Goal: Task Accomplishment & Management: Use online tool/utility

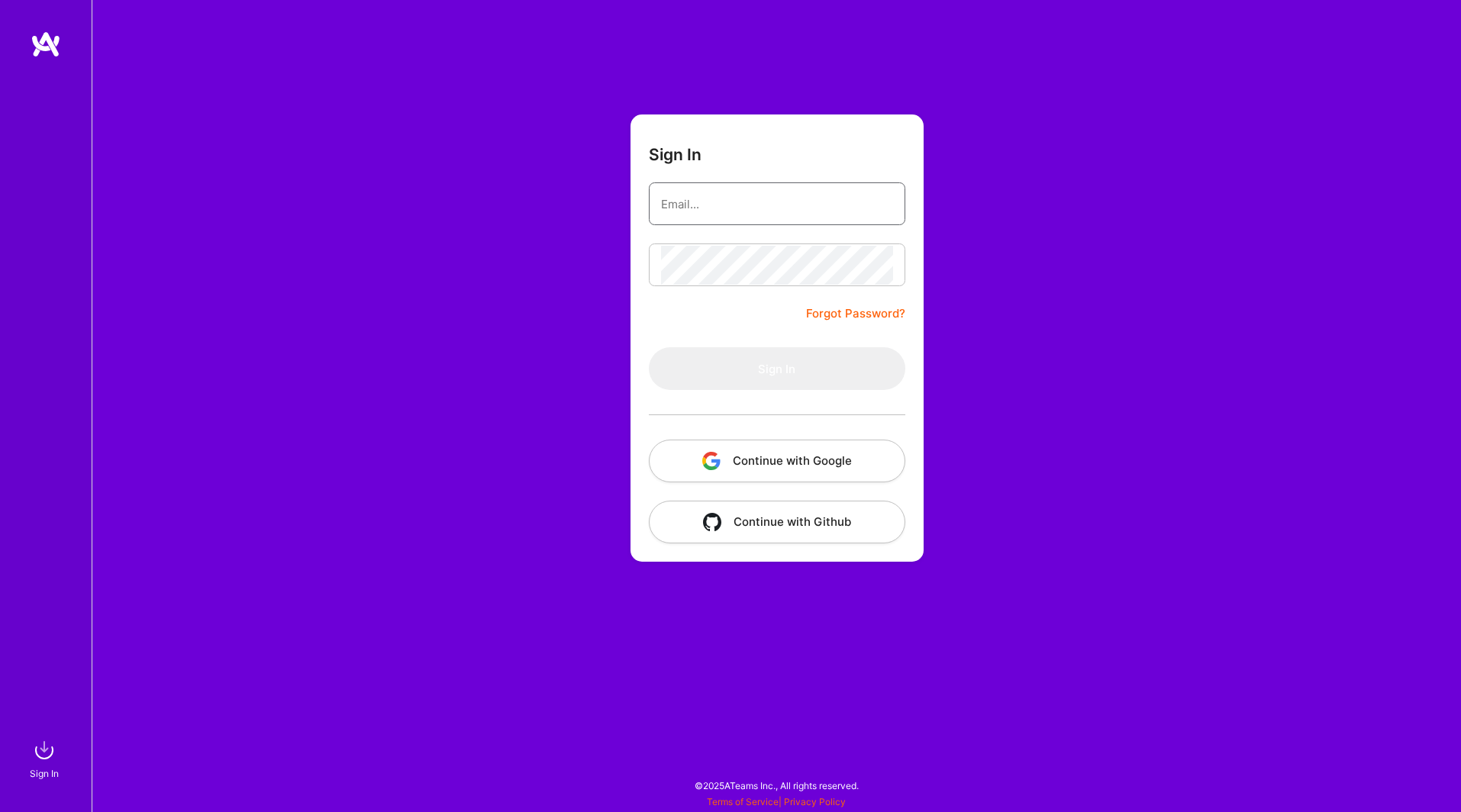
click at [715, 203] on input "email" at bounding box center [777, 204] width 232 height 39
type input "dez9499@gmail.com"
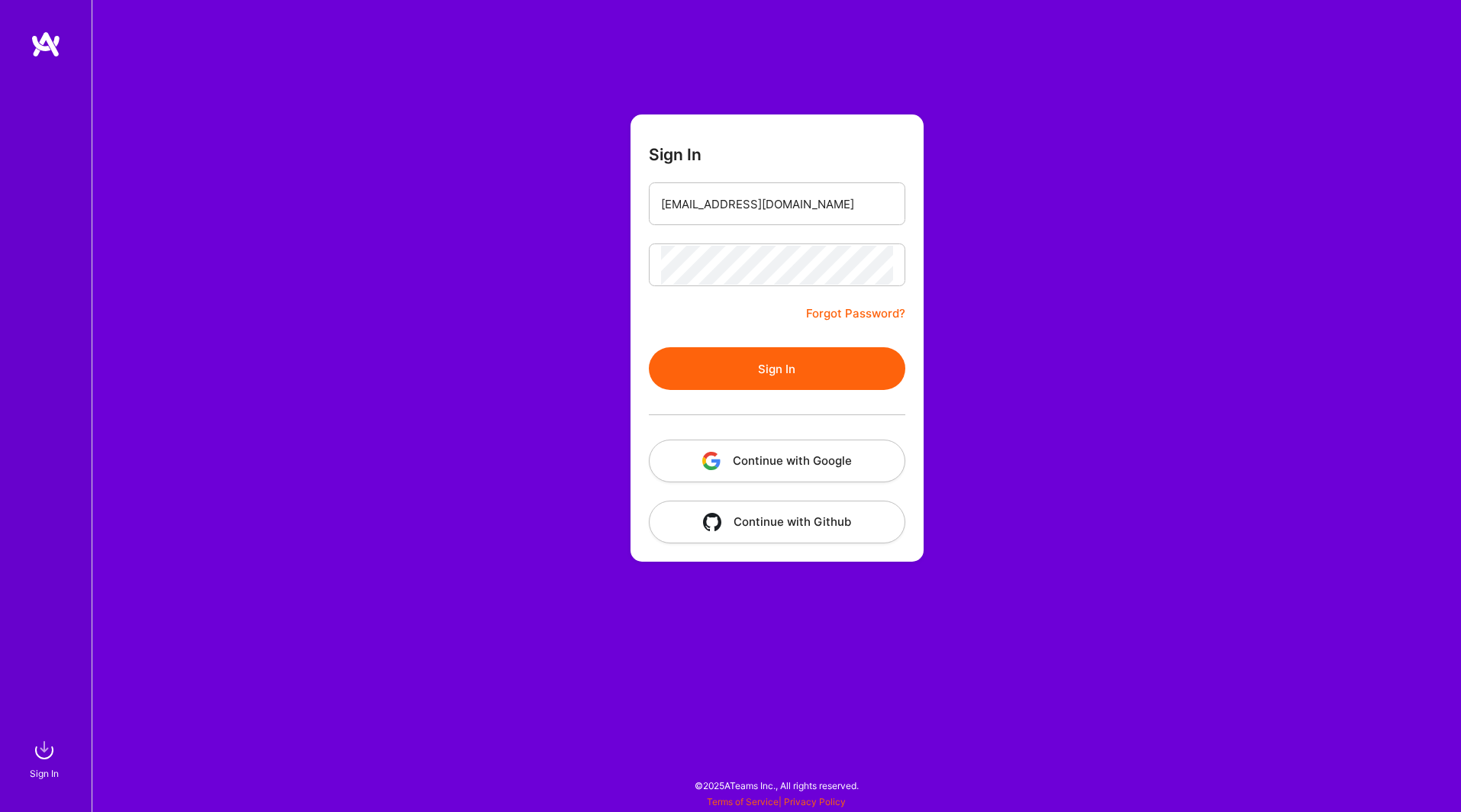
click at [736, 372] on button "Sign In" at bounding box center [776, 369] width 257 height 43
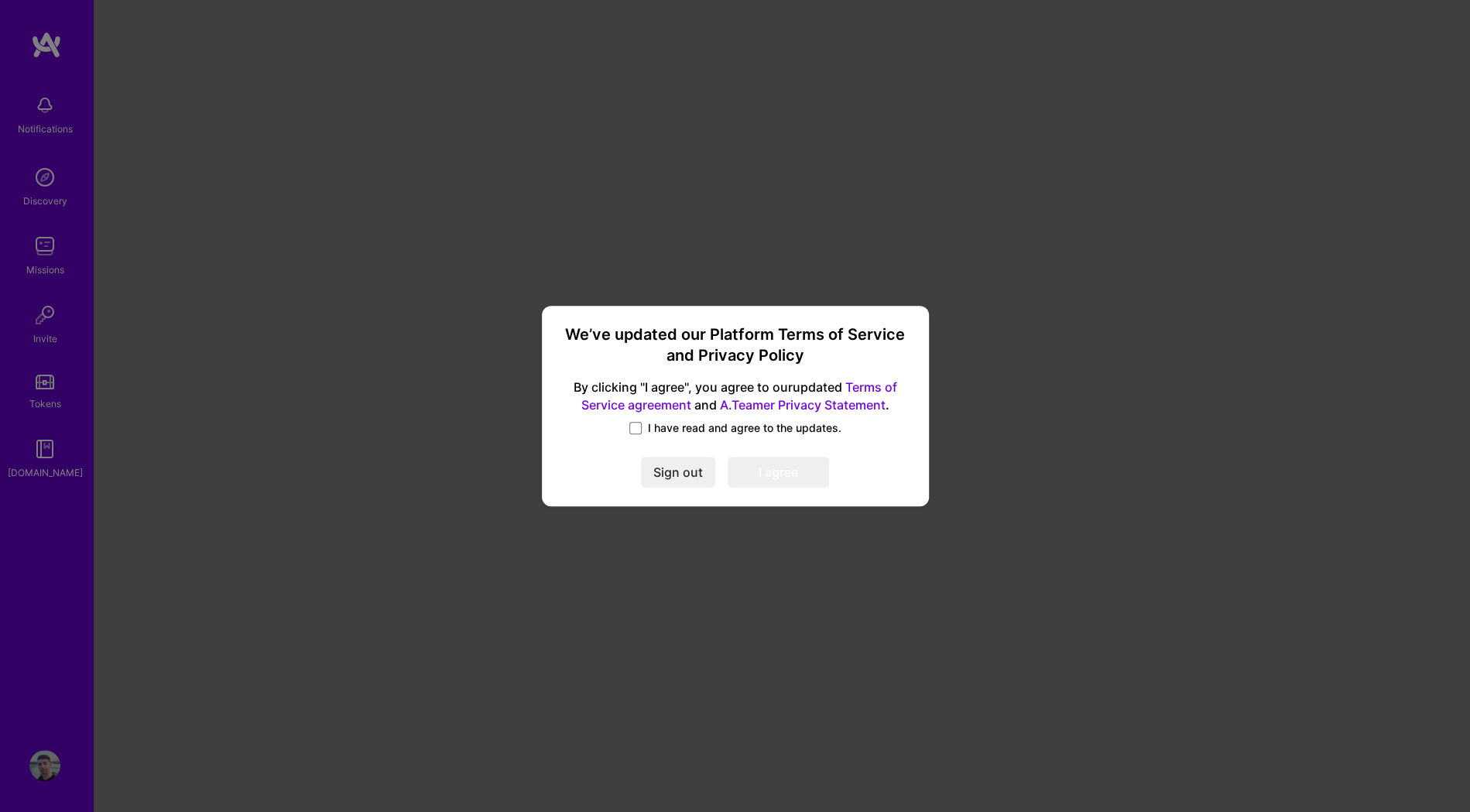
click at [646, 426] on label "I have read and agree to the updates." at bounding box center [735, 428] width 212 height 16
click at [0, 0] on input "I have read and agree to the updates." at bounding box center [0, 0] width 0 height 0
click at [803, 477] on button "I agree" at bounding box center [778, 473] width 101 height 31
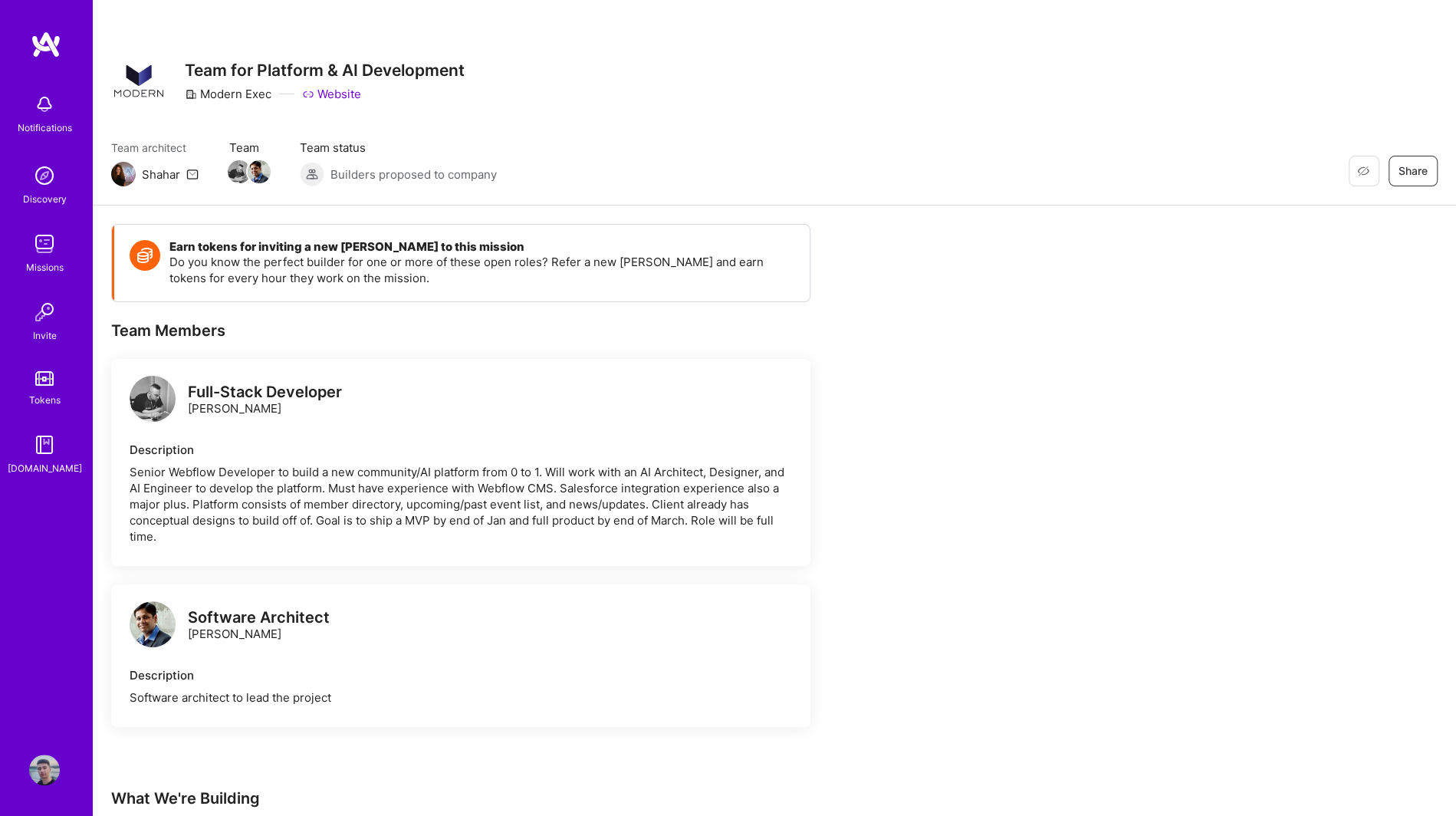
click at [46, 200] on div "Discovery" at bounding box center [45, 198] width 44 height 17
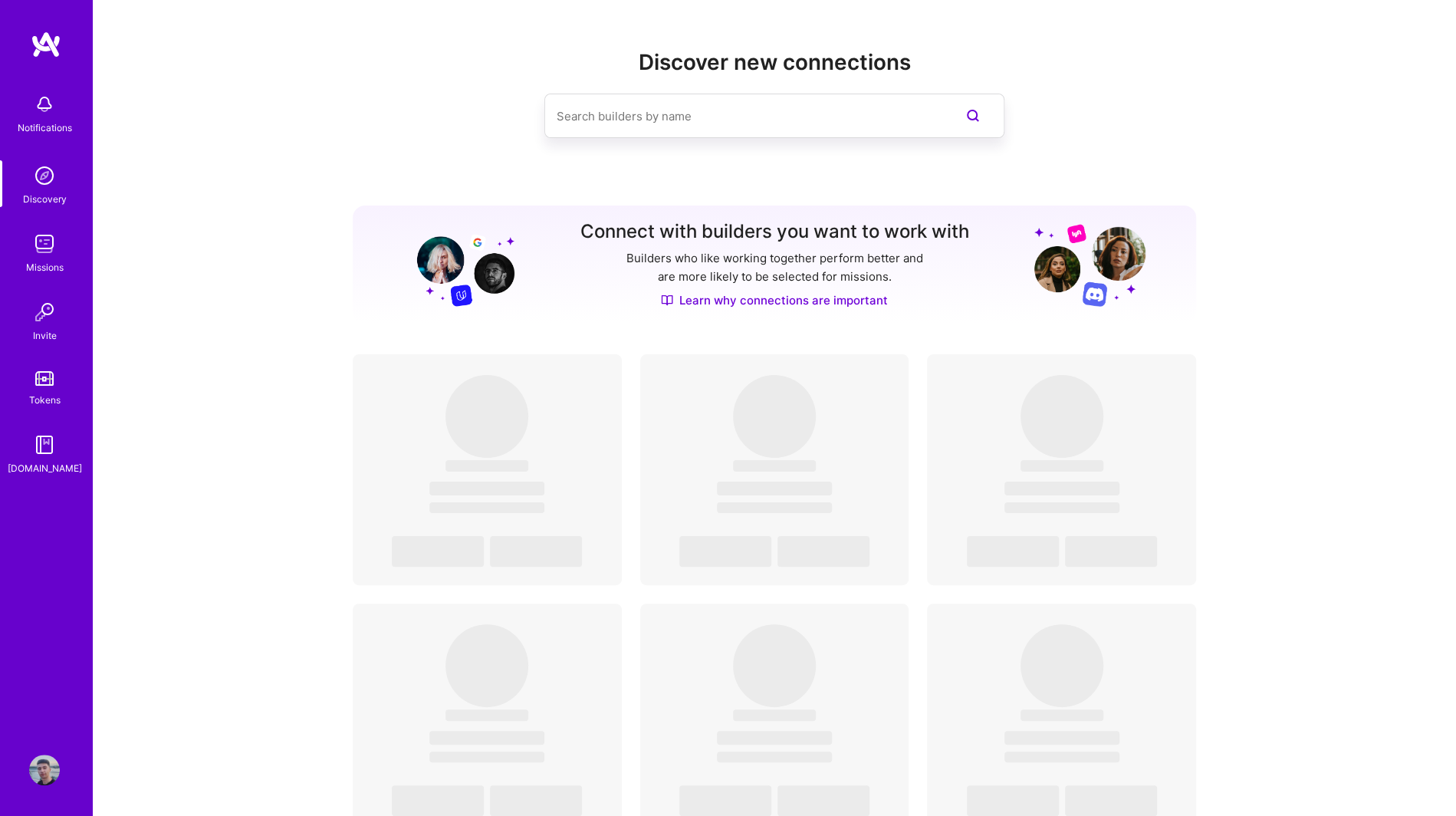
click at [56, 274] on div "Missions" at bounding box center [45, 266] width 38 height 17
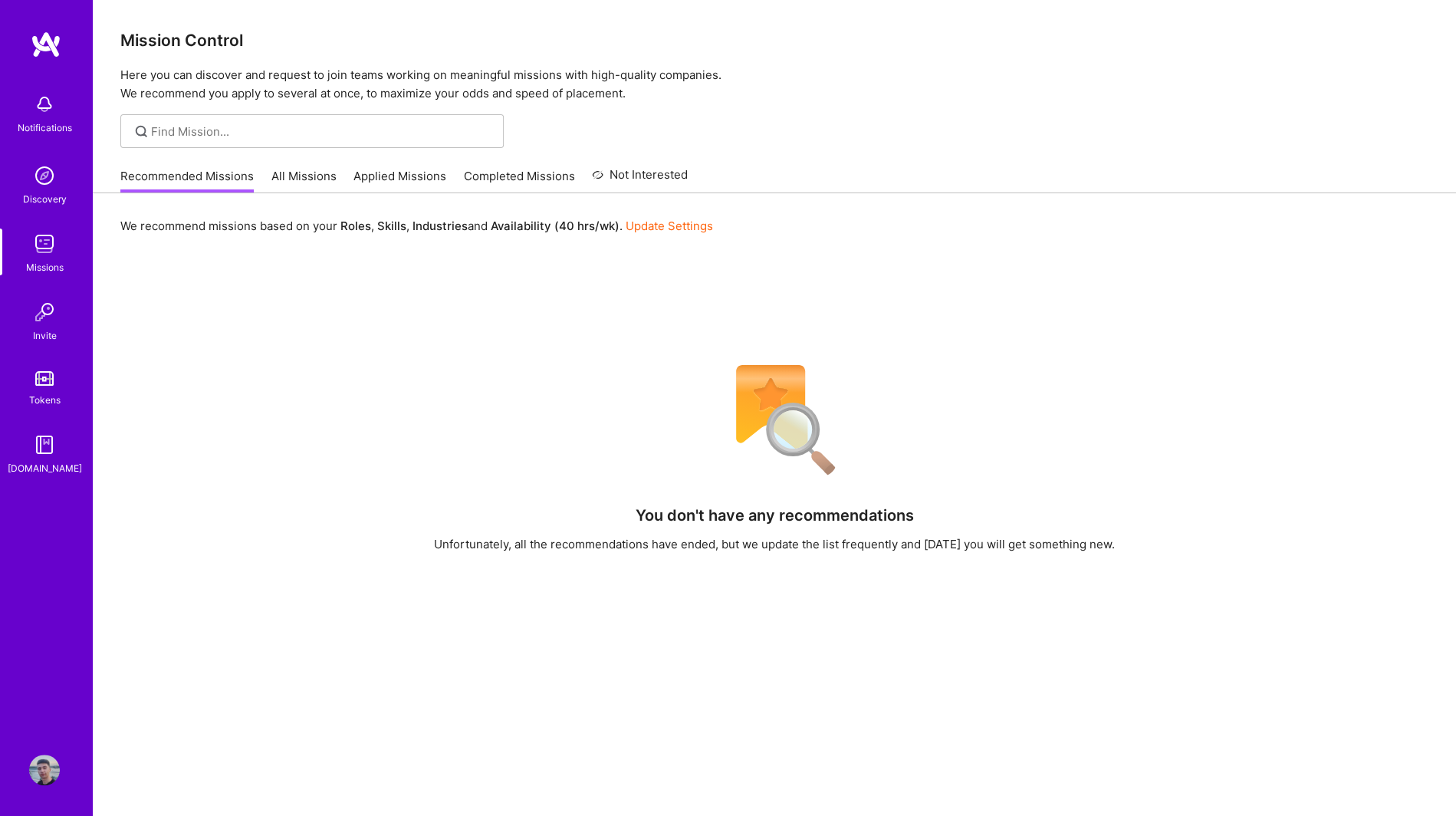
click at [309, 178] on link "All Missions" at bounding box center [303, 181] width 65 height 25
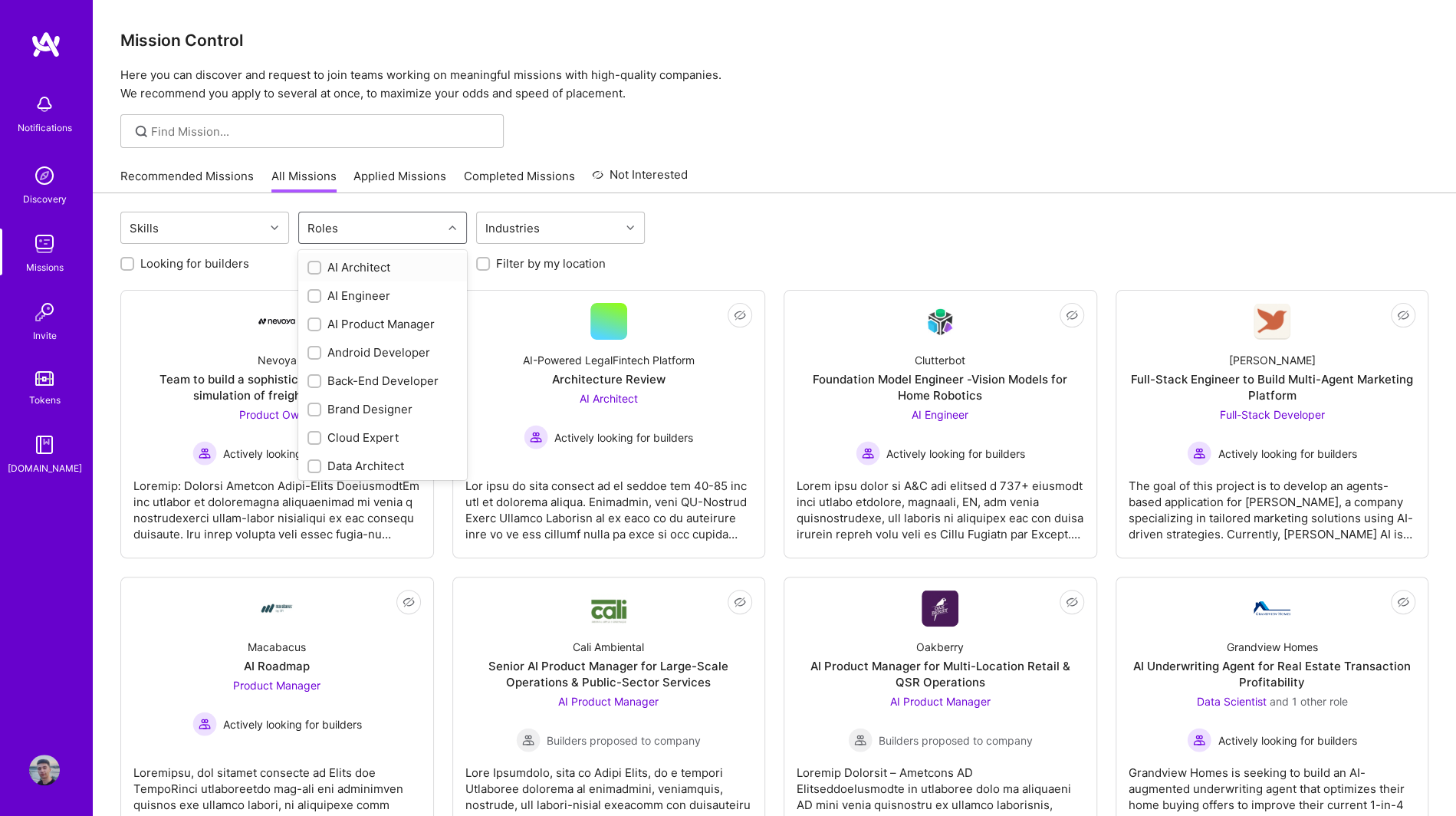
click at [385, 227] on div "Roles" at bounding box center [370, 228] width 143 height 31
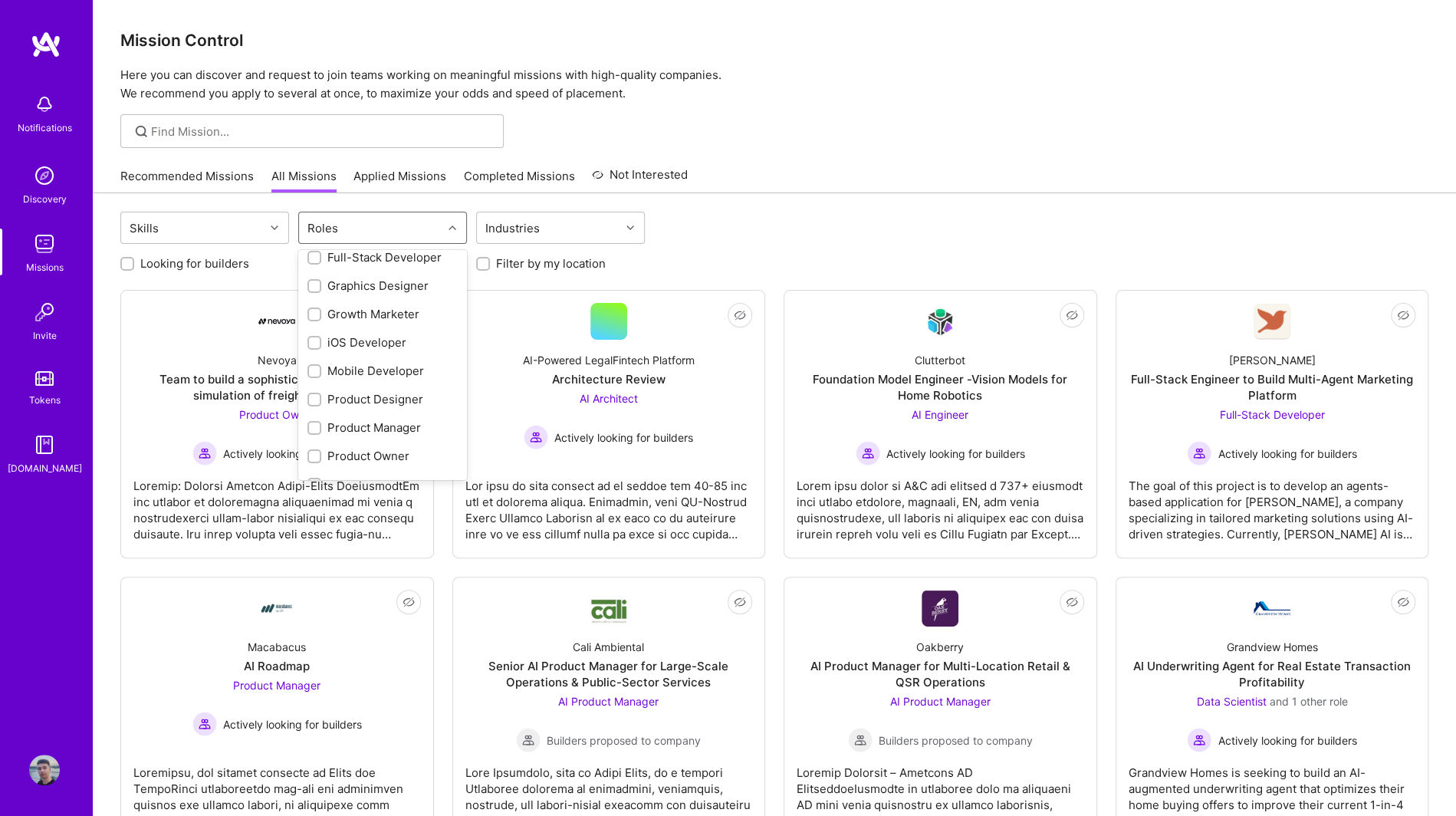
scroll to position [383, 0]
click at [414, 393] on div "Product Designer" at bounding box center [382, 394] width 150 height 17
checkbox input "true"
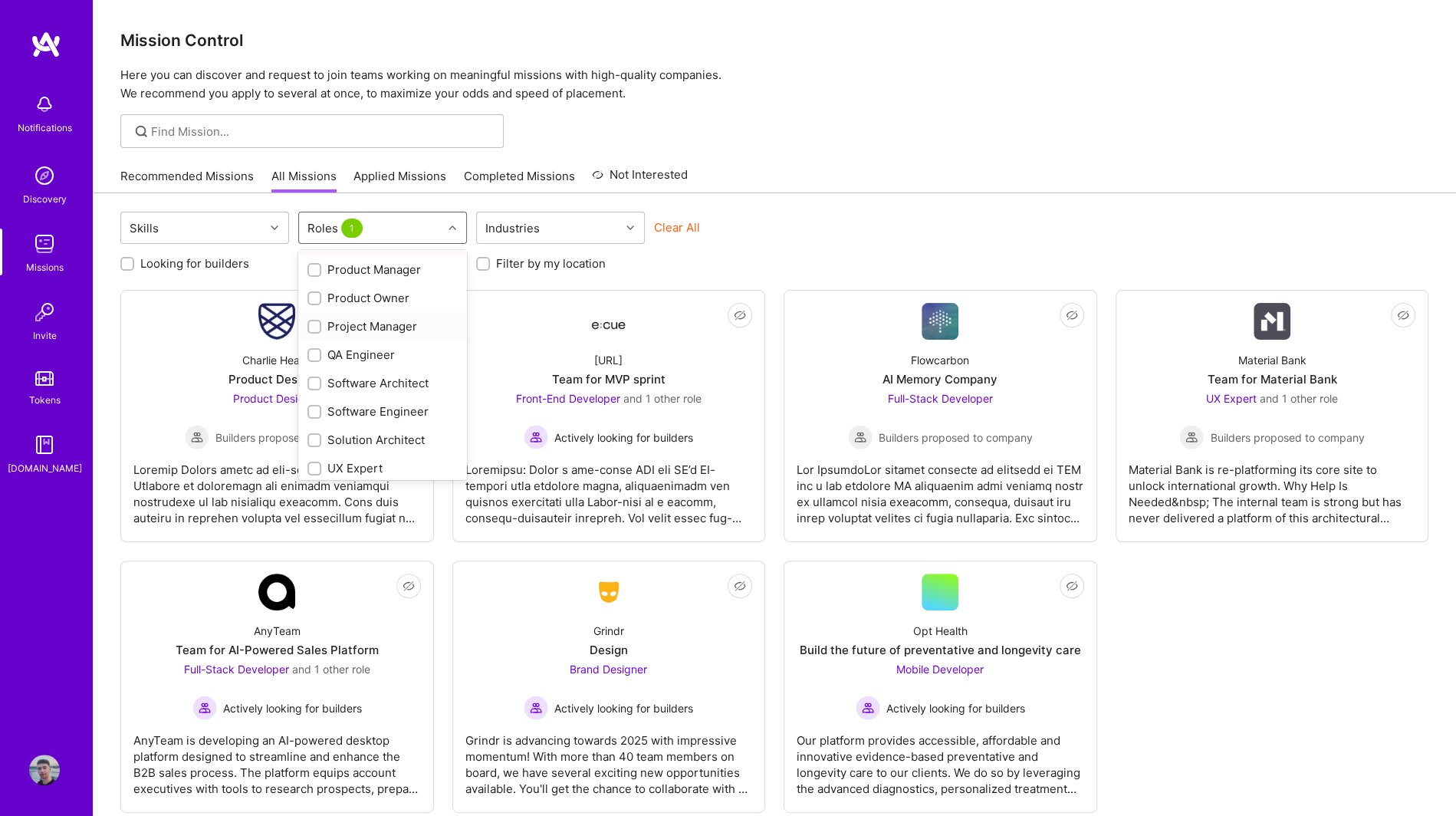
scroll to position [542, 0]
click at [386, 458] on div "UX Expert" at bounding box center [382, 463] width 150 height 17
checkbox input "true"
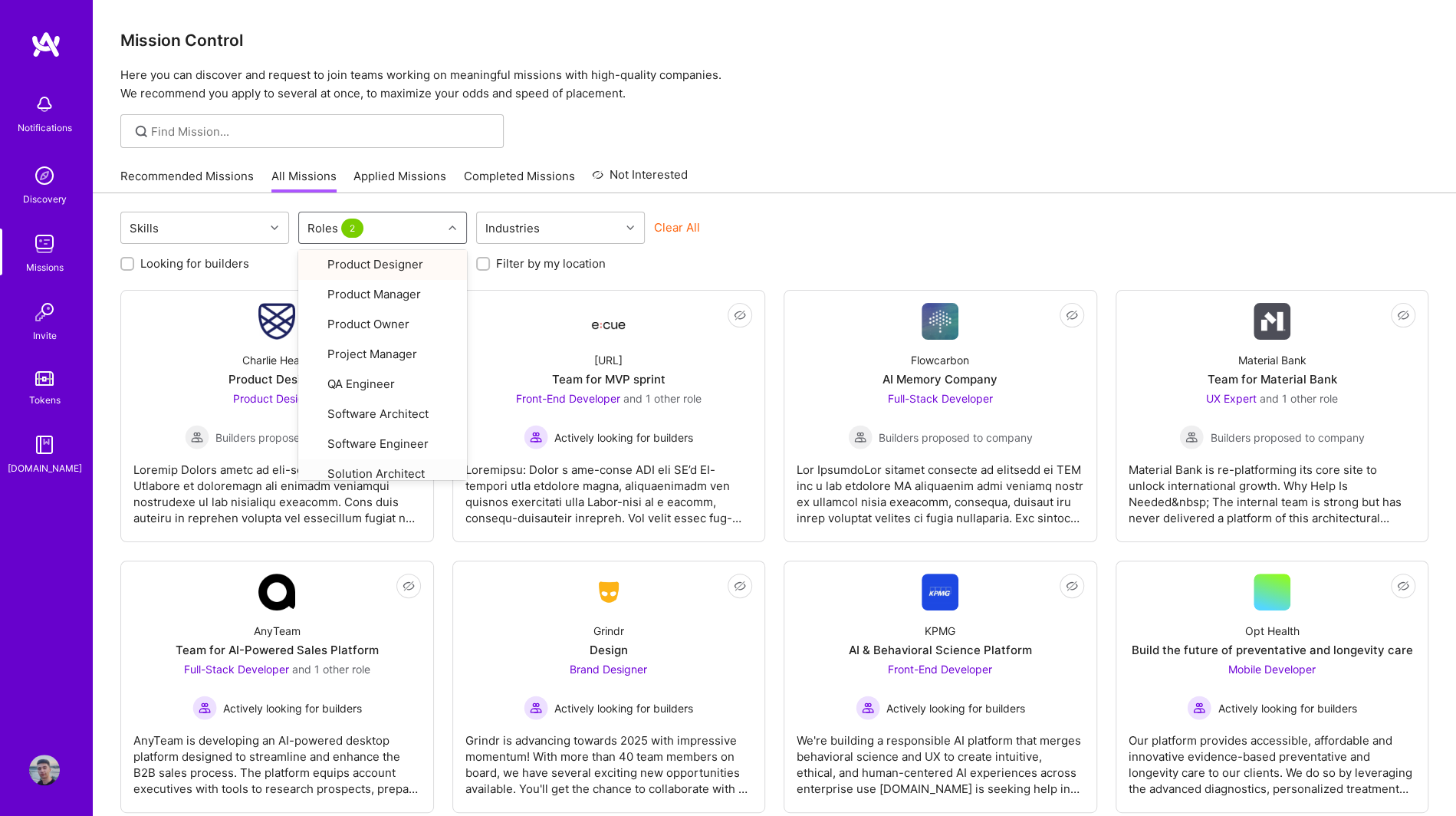
click at [864, 172] on div "Recommended Missions All Missions Applied Missions Completed Missions Not Inter…" at bounding box center [774, 176] width 1308 height 33
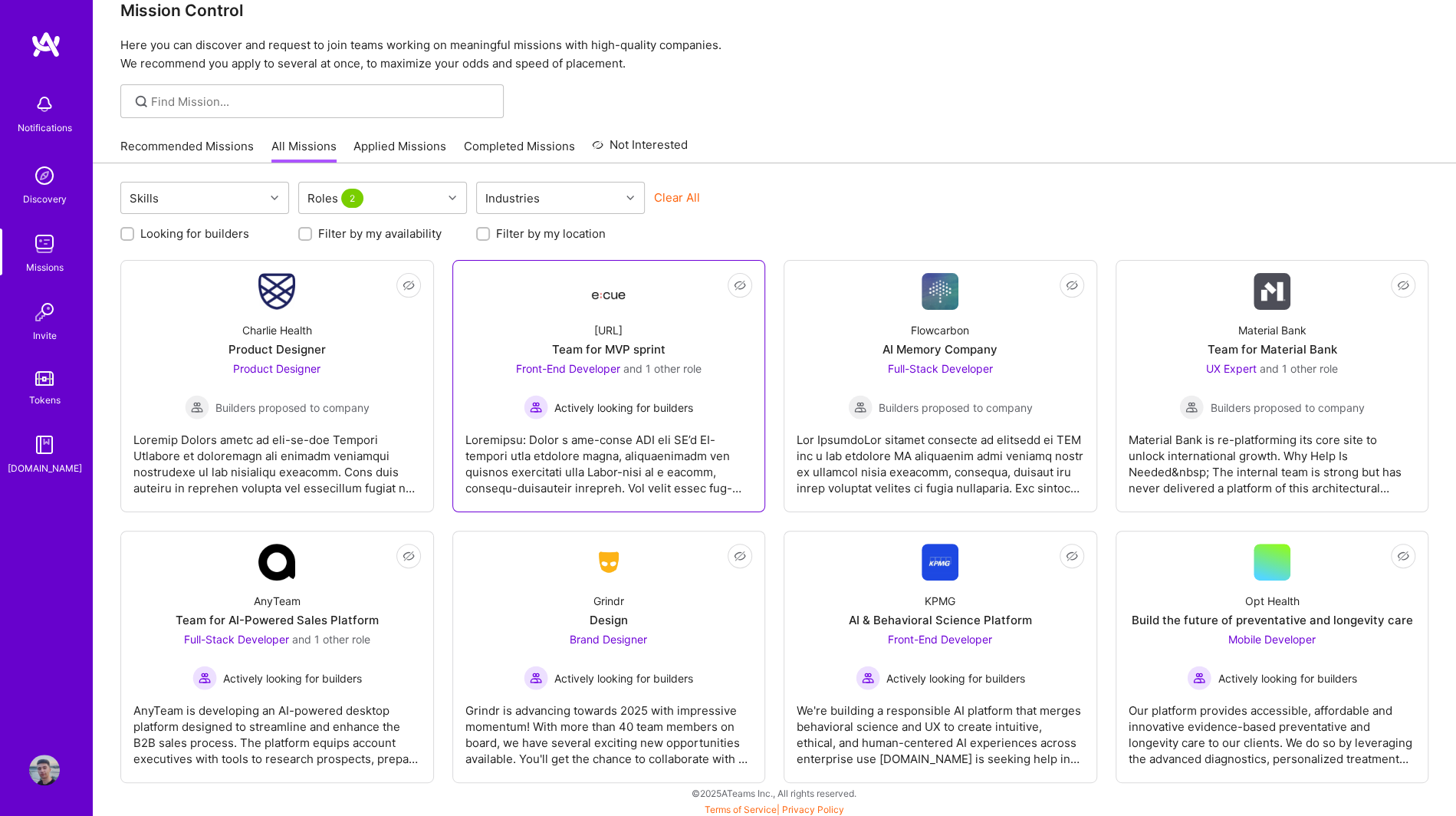
scroll to position [32, 0]
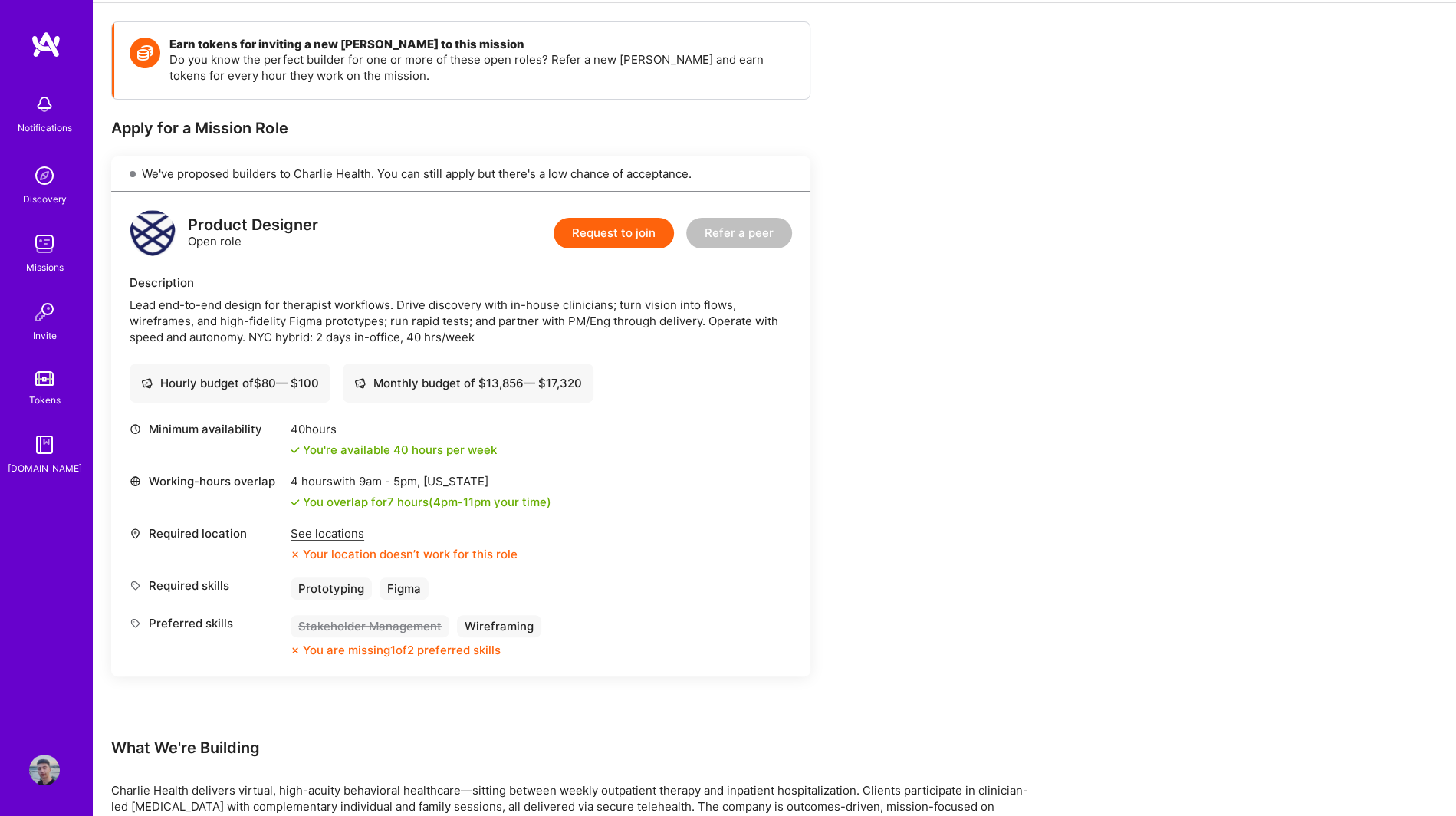
scroll to position [230, 0]
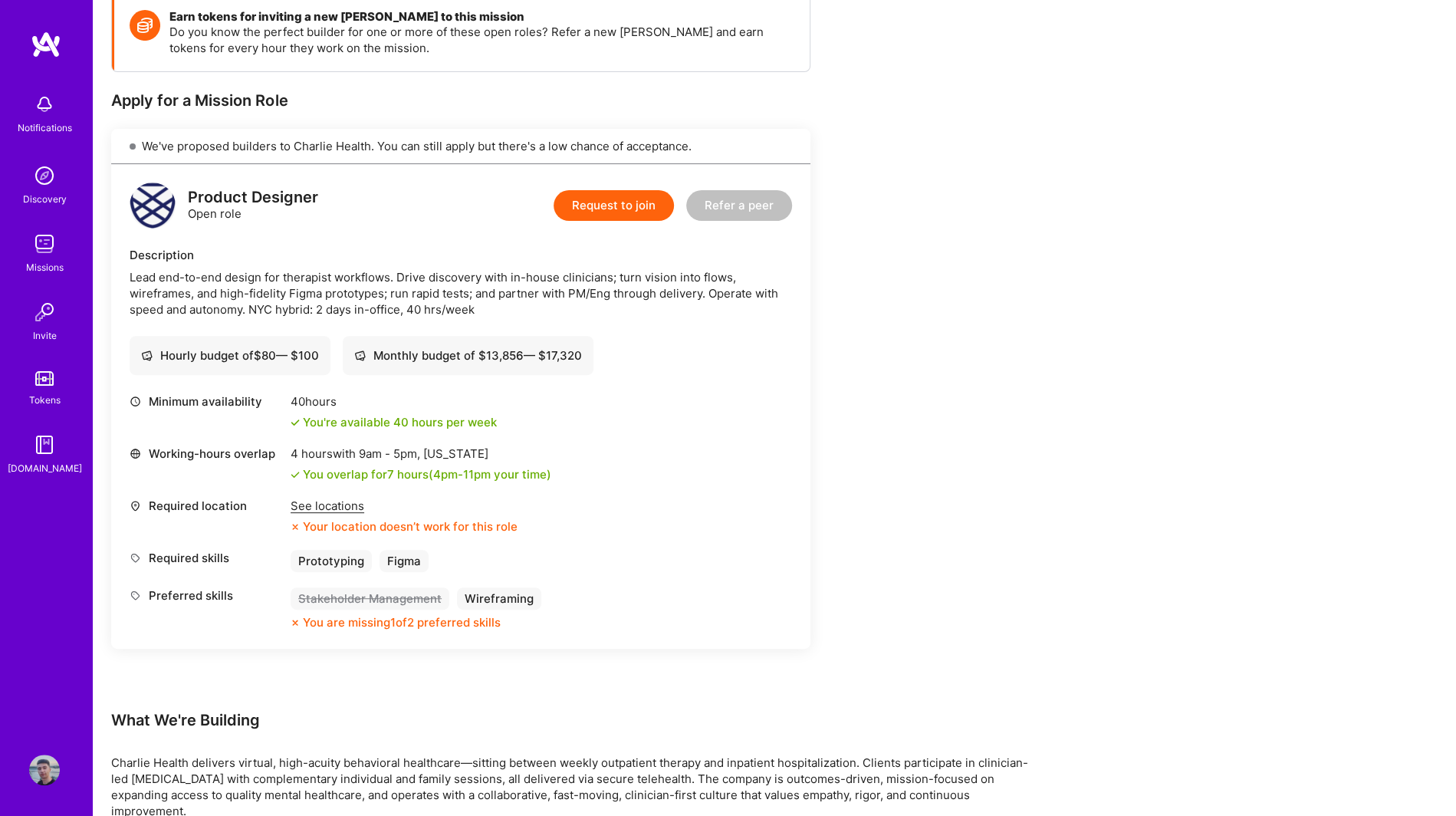
click at [342, 509] on div "See locations" at bounding box center [404, 506] width 227 height 17
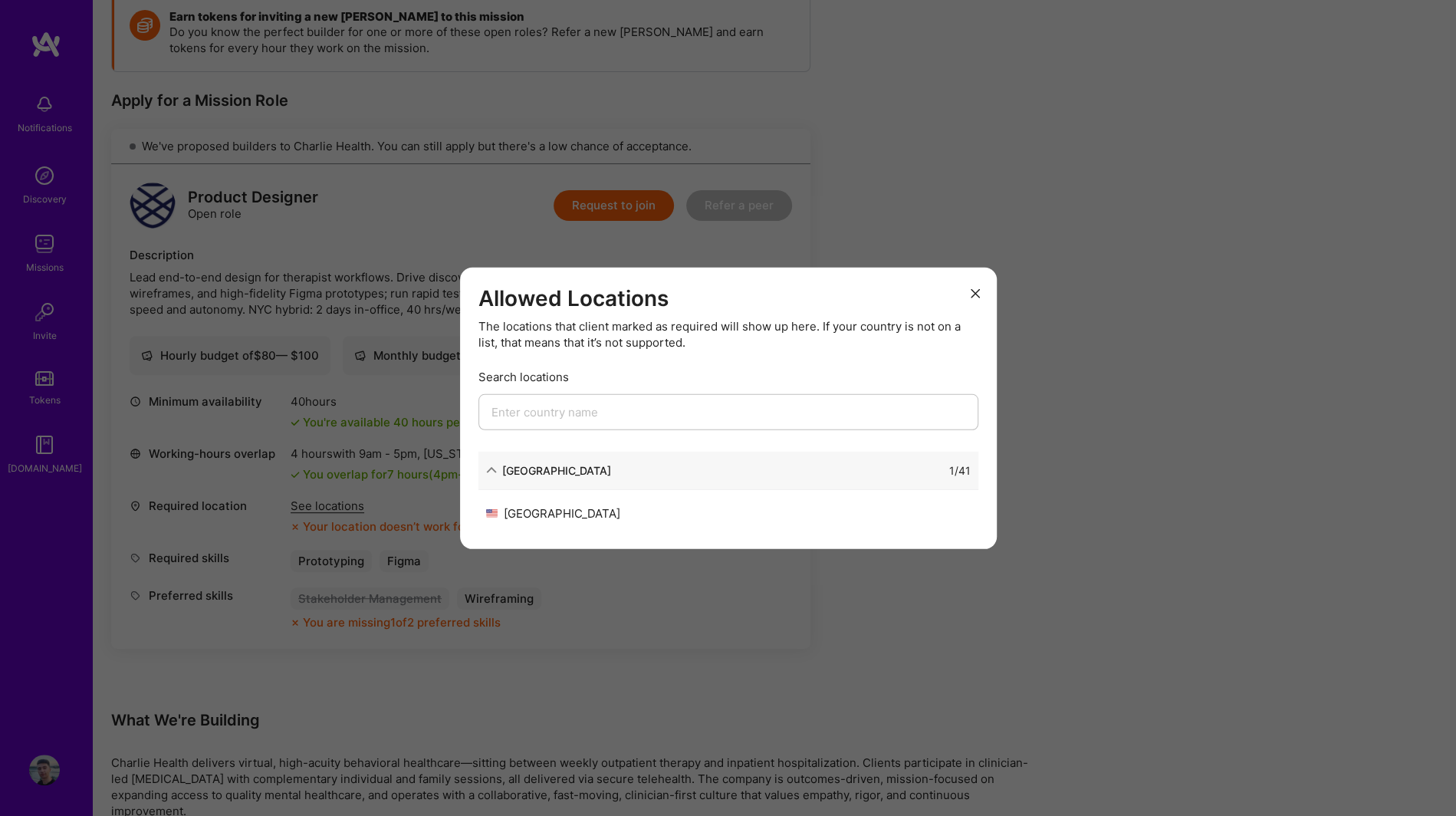
click at [969, 290] on button "modal" at bounding box center [975, 293] width 18 height 25
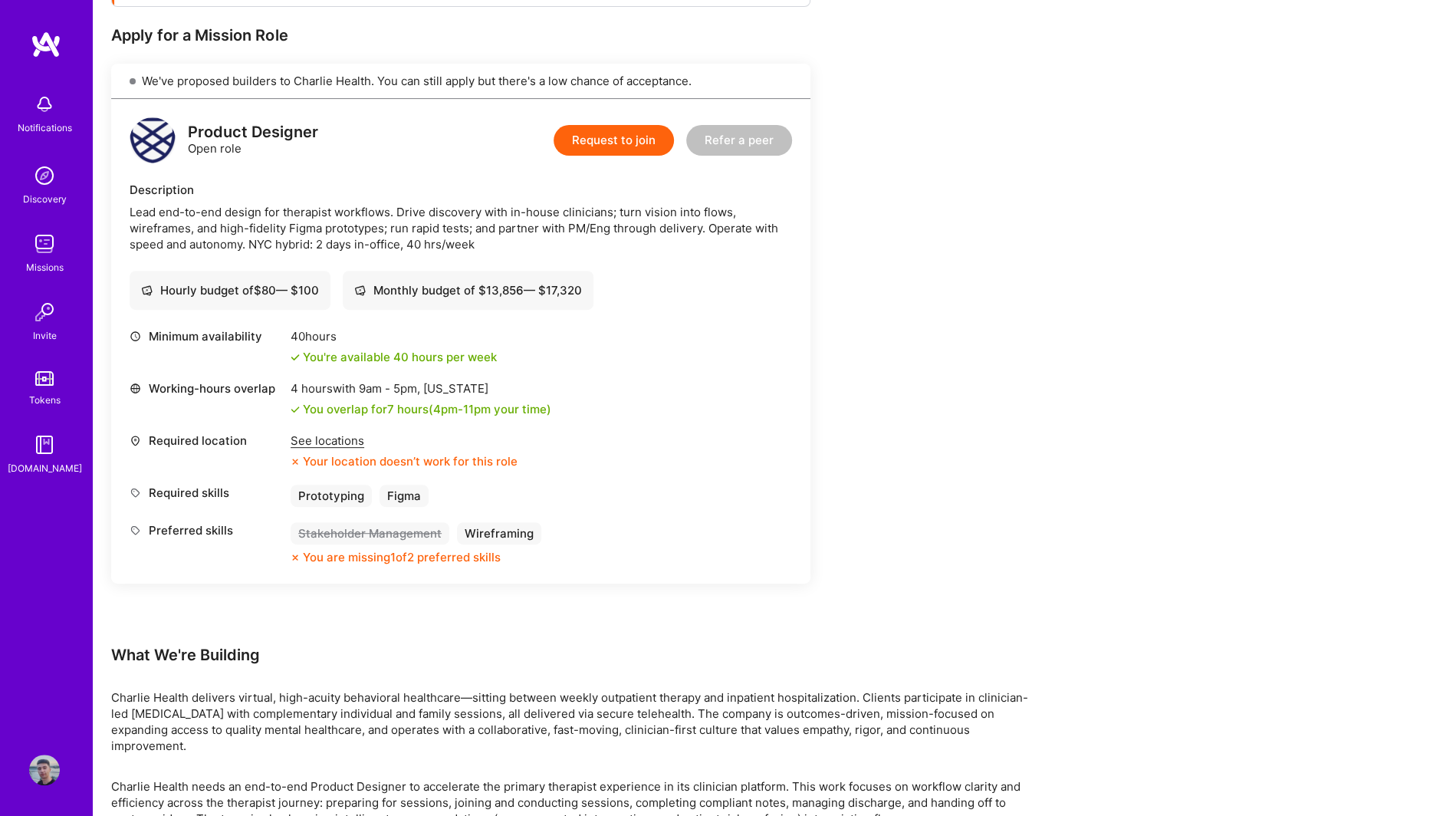
scroll to position [311, 0]
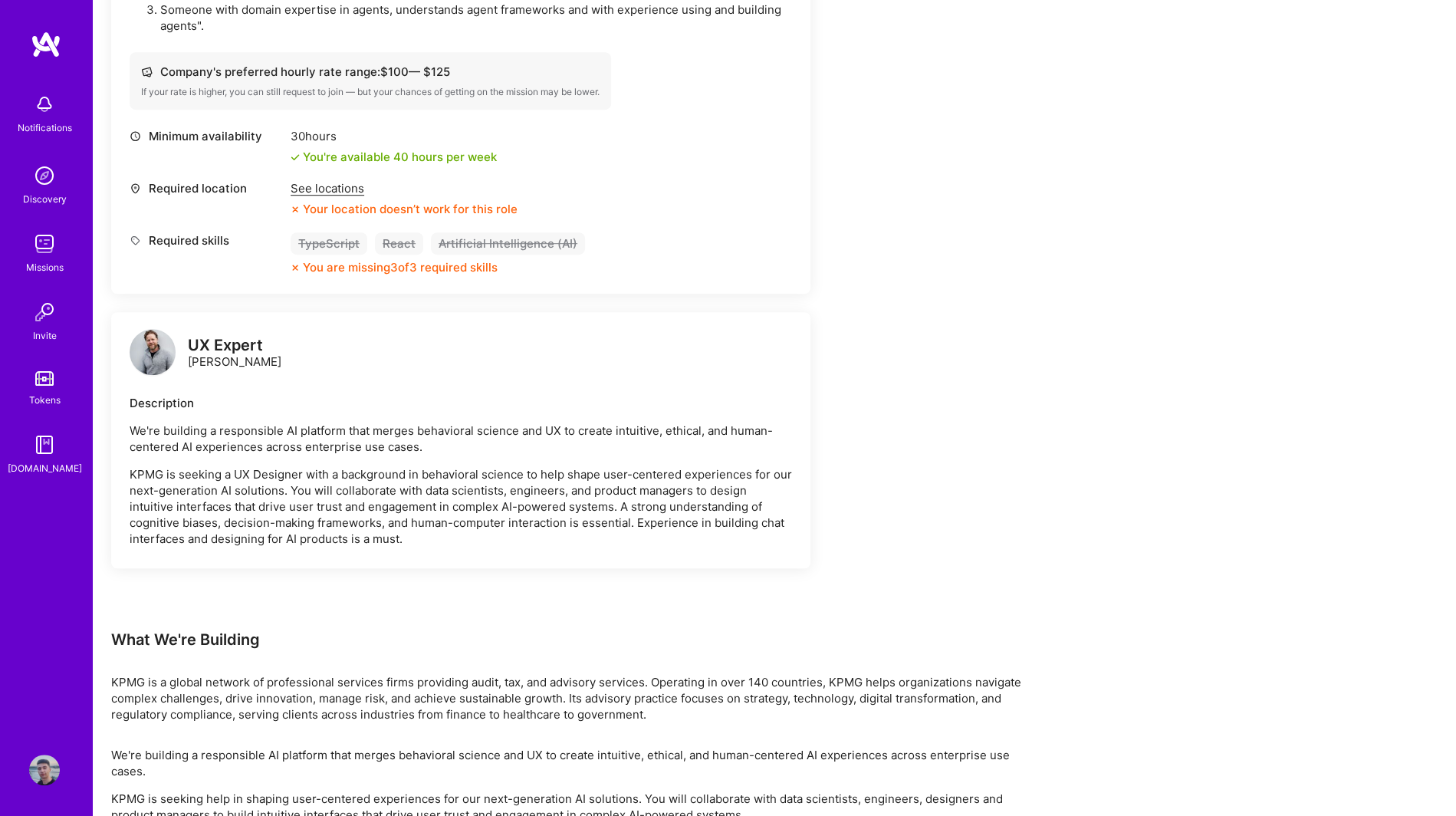
scroll to position [690, 0]
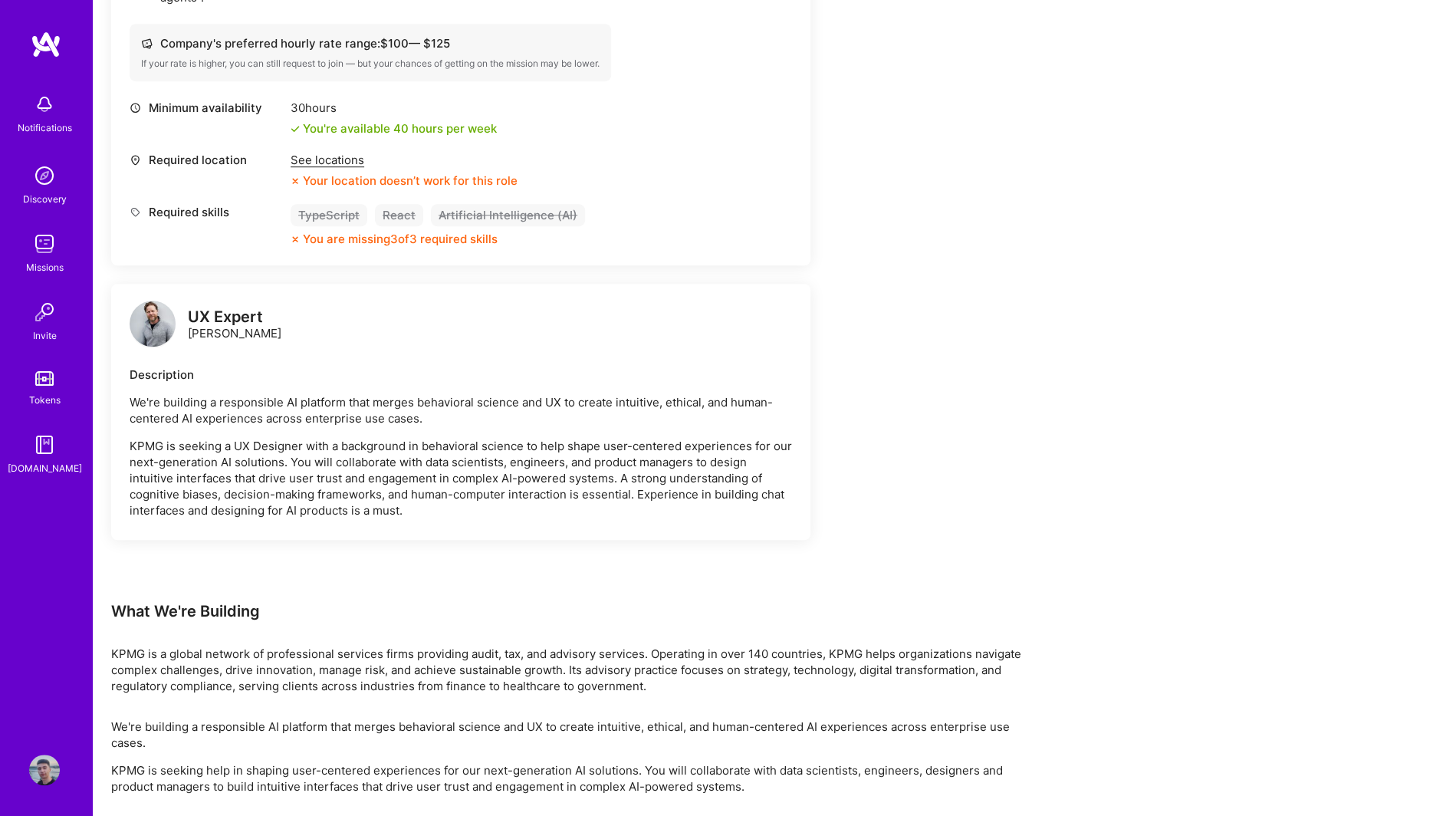
click at [140, 320] on img at bounding box center [152, 323] width 46 height 46
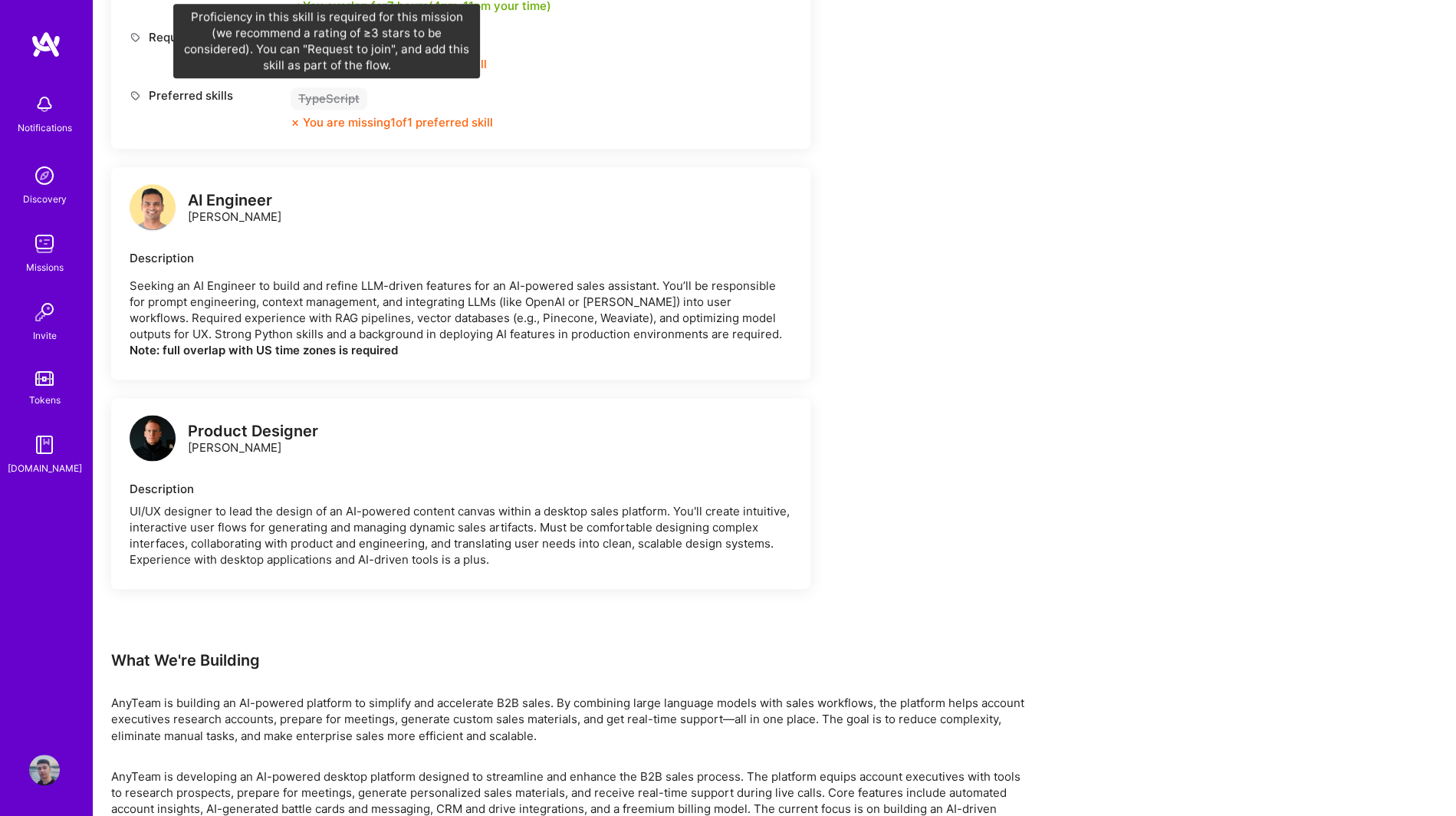
scroll to position [1507, 0]
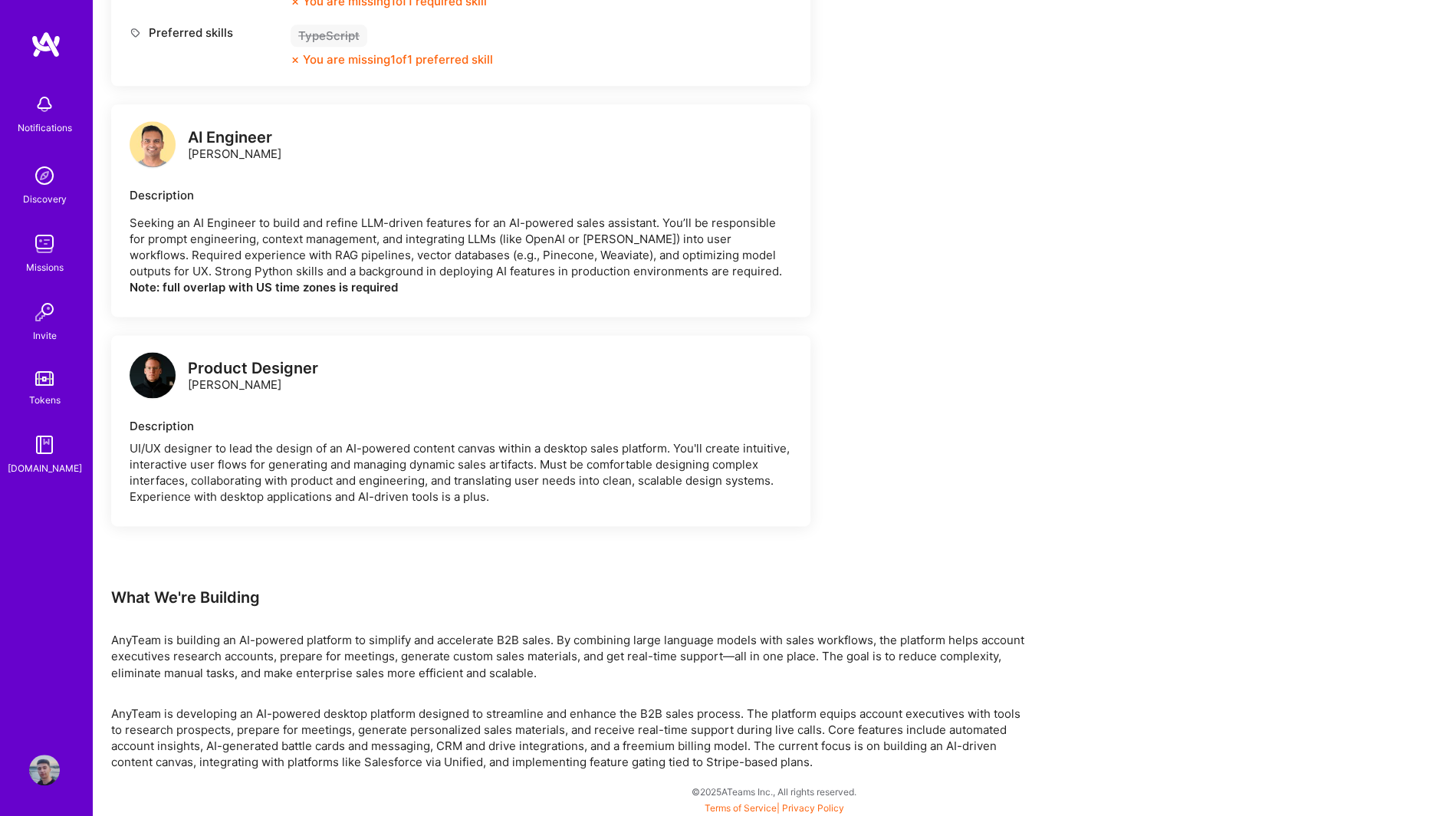
click at [160, 369] on img at bounding box center [152, 374] width 46 height 46
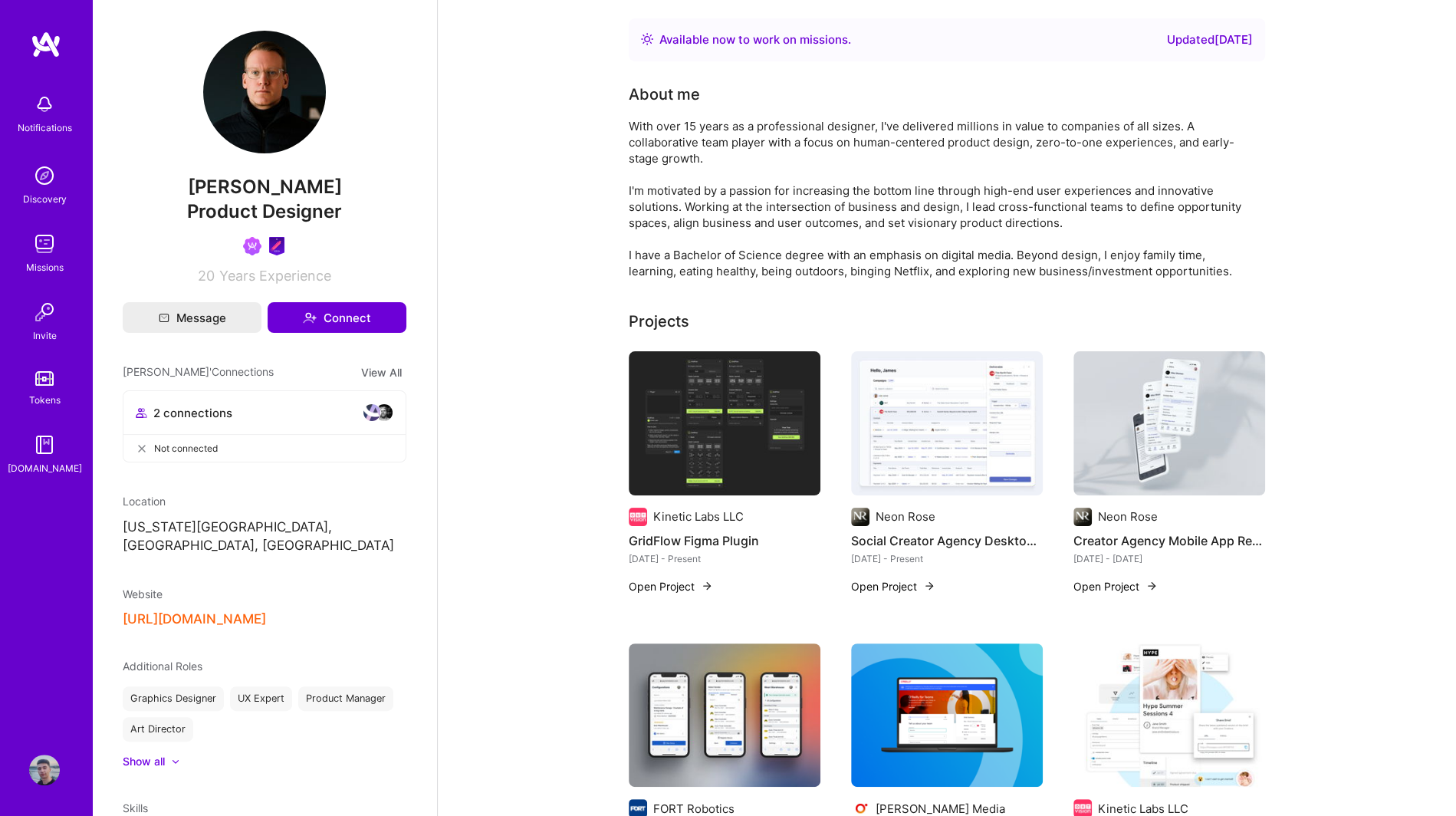
click at [201, 611] on button "https://a11day.com/" at bounding box center [194, 619] width 143 height 17
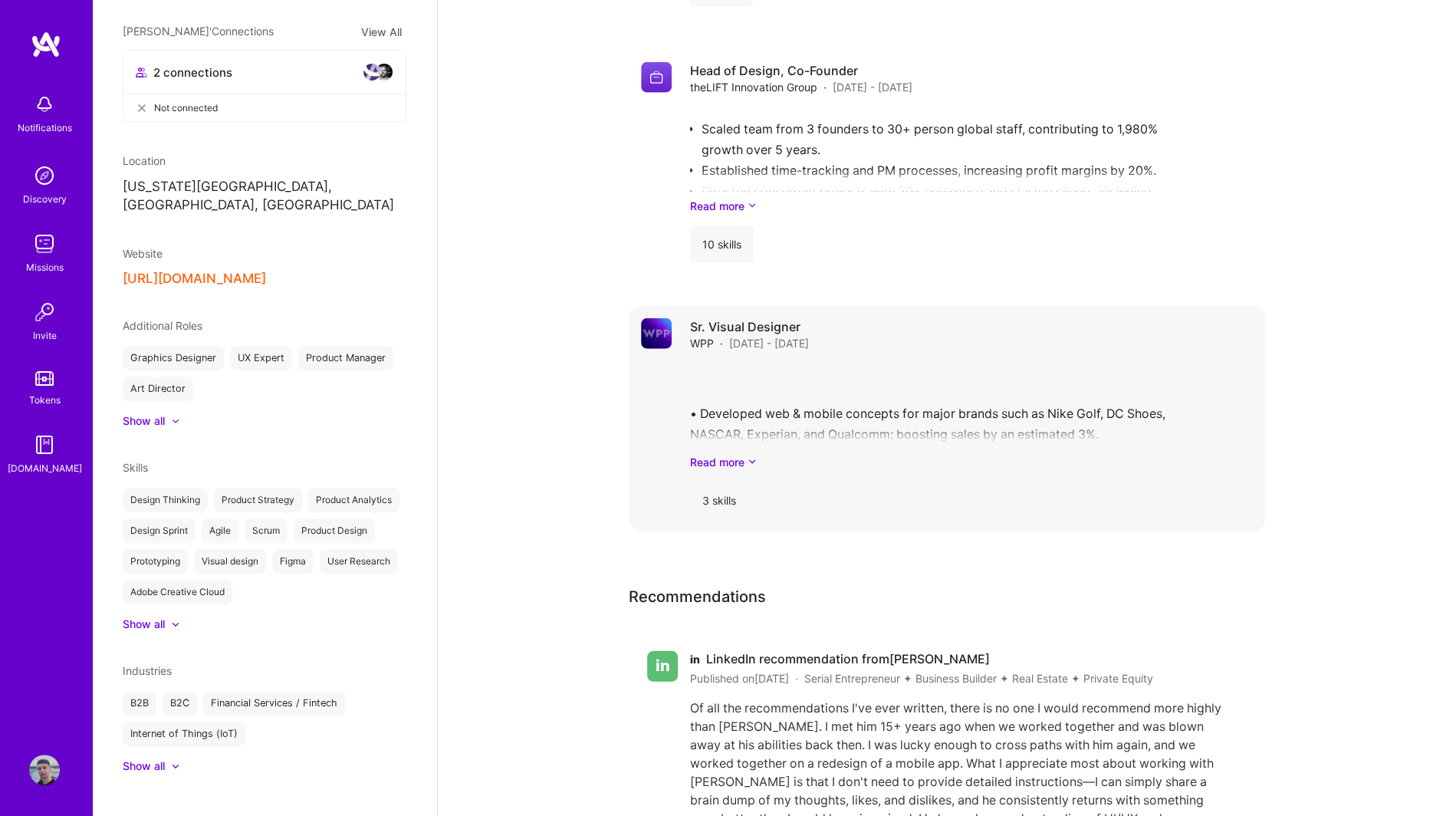
scroll to position [3130, 0]
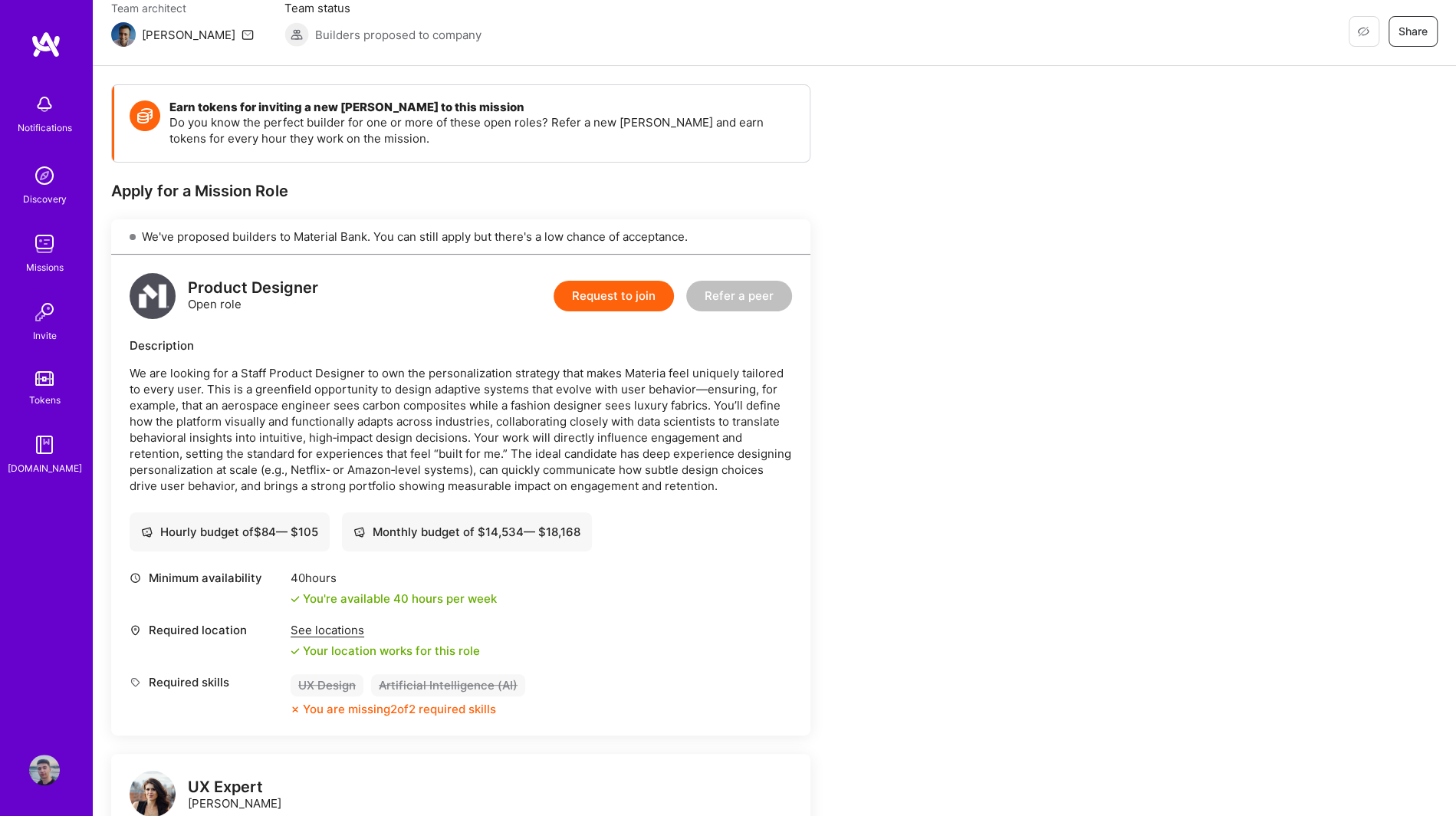
scroll to position [154, 0]
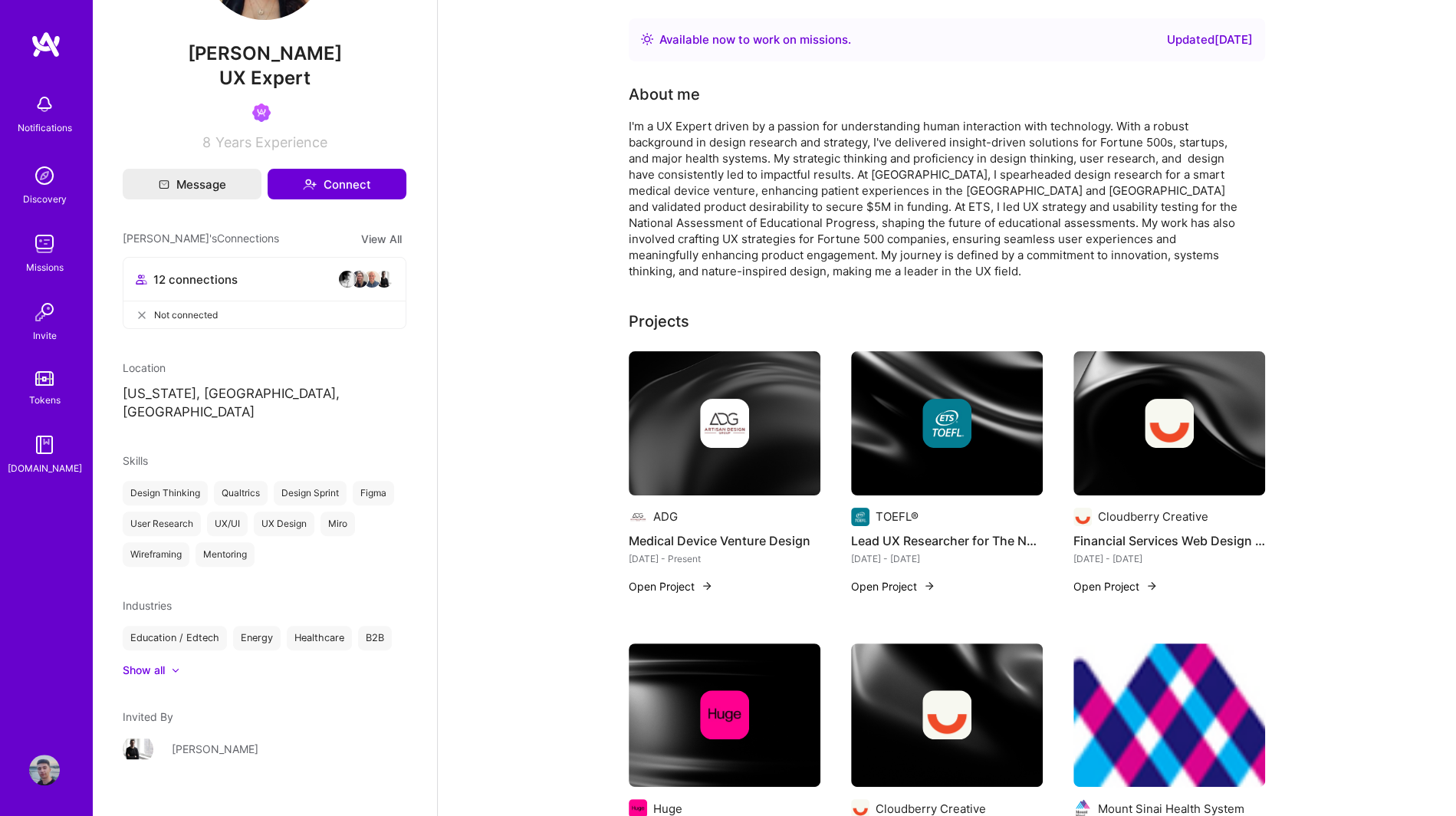
scroll to position [143, 0]
